Goal: Navigation & Orientation: Understand site structure

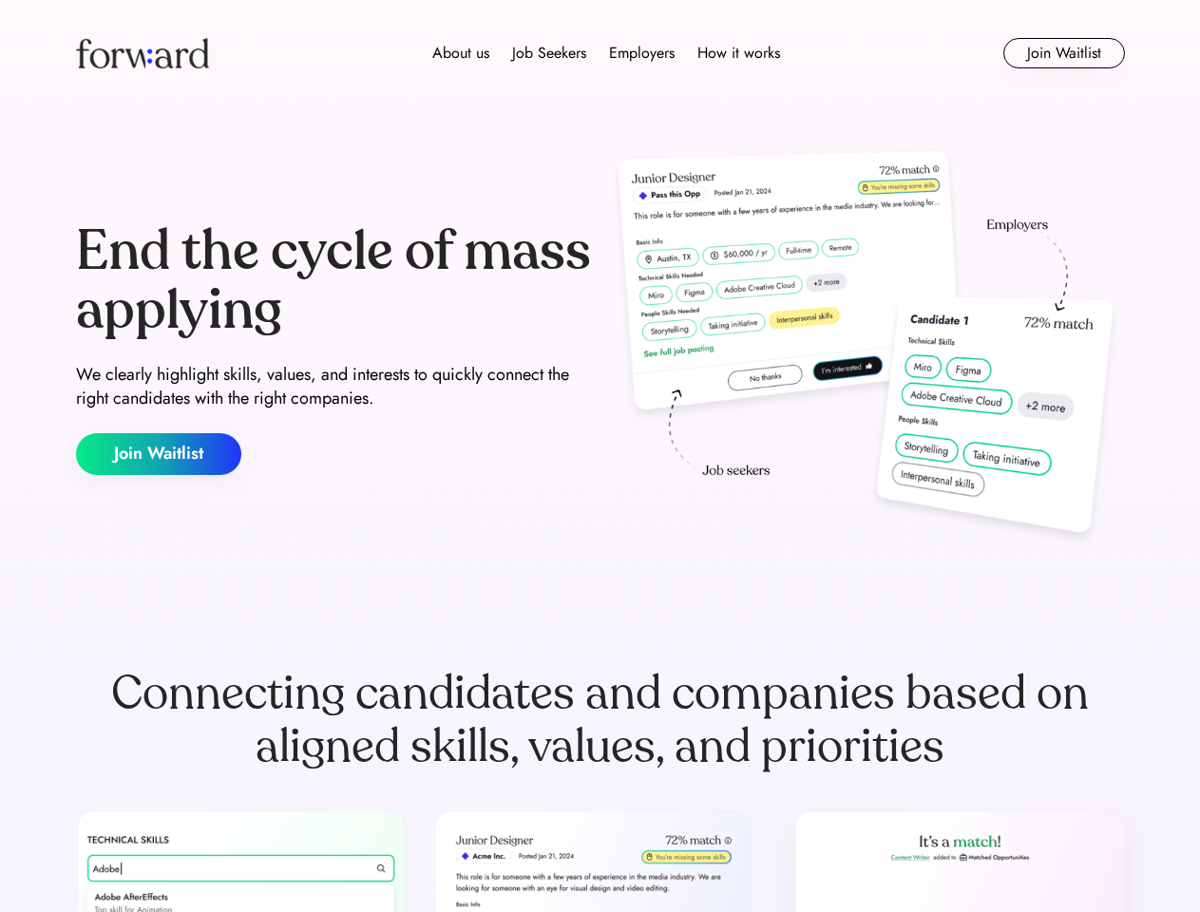
click at [600, 456] on div "End the cycle of mass applying We clearly highlight skills, values, and interes…" at bounding box center [600, 348] width 1049 height 409
click at [601, 53] on div "About us Job Seekers Employers How it works" at bounding box center [606, 53] width 749 height 23
click at [143, 53] on img at bounding box center [142, 53] width 133 height 30
click at [606, 53] on div "About us Job Seekers Employers How it works" at bounding box center [606, 53] width 749 height 23
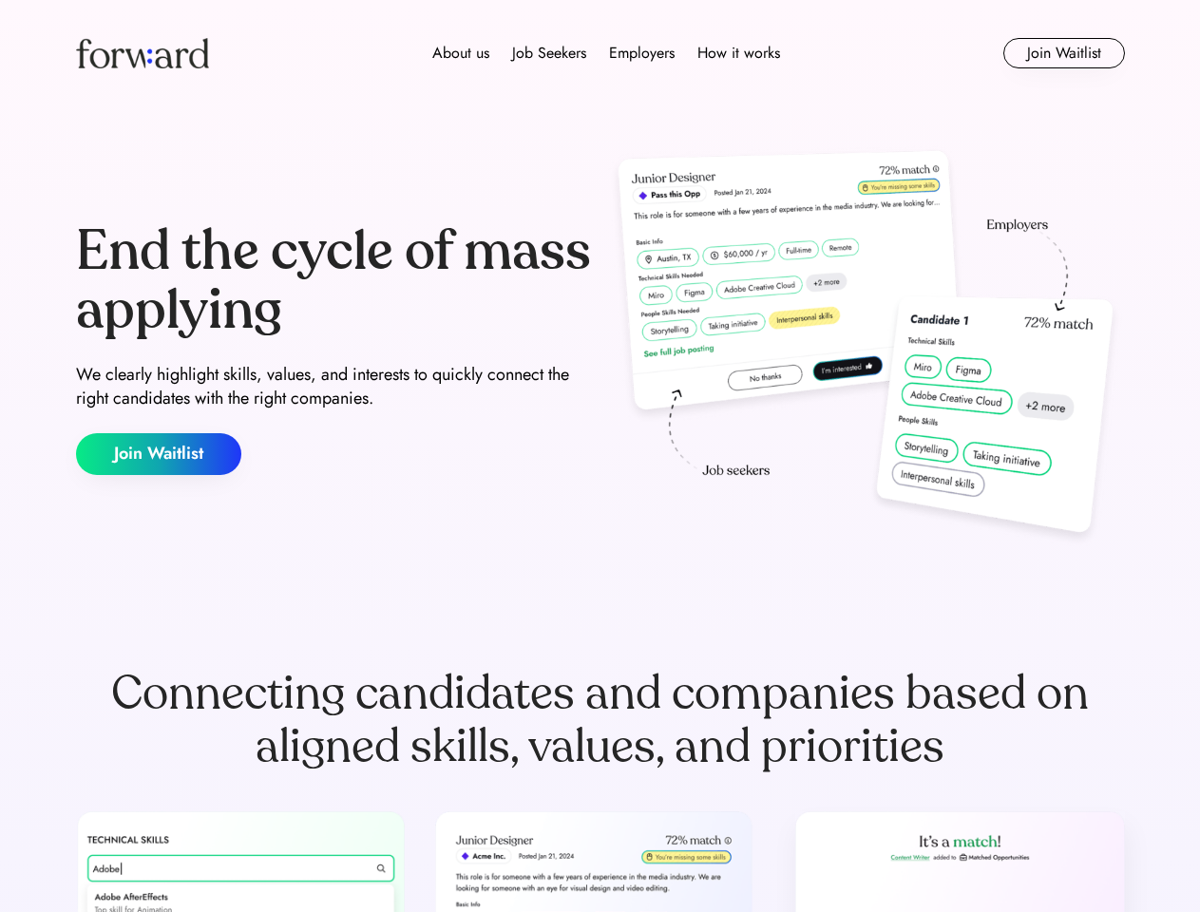
click at [461, 53] on div "About us" at bounding box center [460, 53] width 57 height 23
click at [549, 53] on div "Job Seekers" at bounding box center [549, 53] width 74 height 23
click at [642, 53] on div "Employers" at bounding box center [642, 53] width 66 height 23
click at [738, 53] on div "How it works" at bounding box center [739, 53] width 83 height 23
click at [1063, 53] on button "Join Waitlist" at bounding box center [1065, 53] width 122 height 30
